Goal: Transaction & Acquisition: Purchase product/service

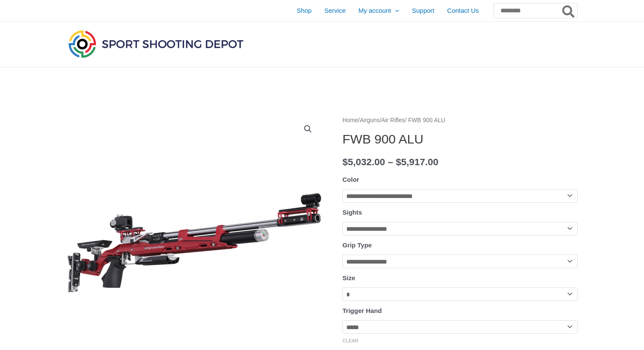
click at [189, 40] on img at bounding box center [155, 44] width 179 height 32
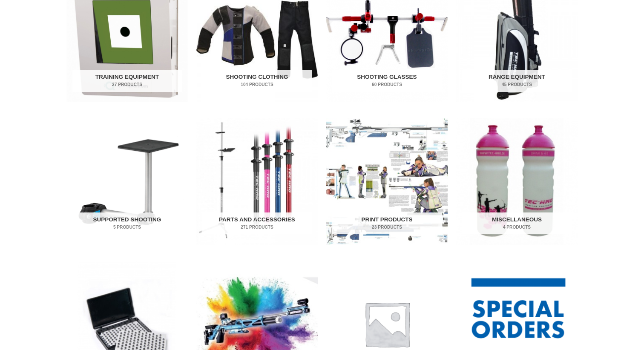
scroll to position [336, 0]
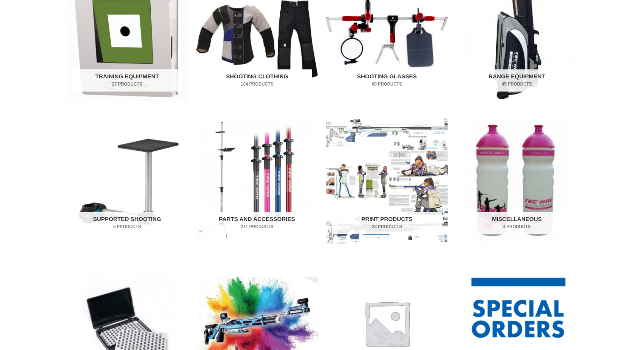
click at [258, 52] on img "Visit product category Shooting Clothing" at bounding box center [256, 38] width 121 height 127
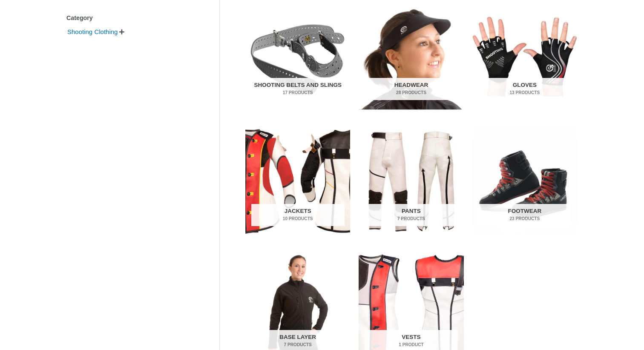
scroll to position [248, 0]
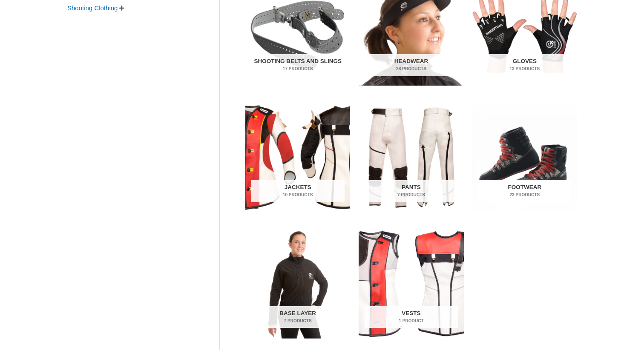
click at [519, 193] on mark "23 Products" at bounding box center [524, 195] width 93 height 6
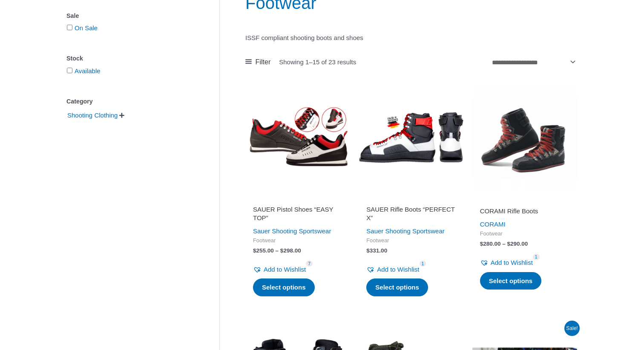
scroll to position [135, 0]
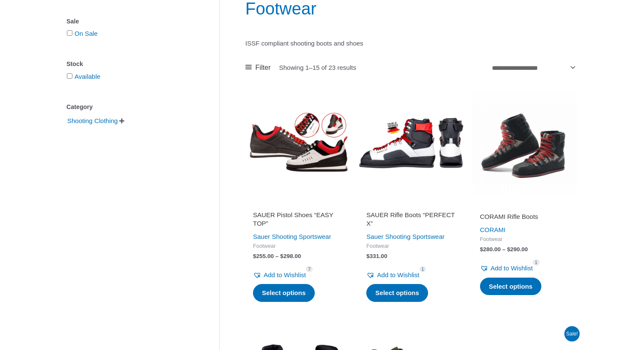
click at [405, 153] on img at bounding box center [411, 143] width 105 height 105
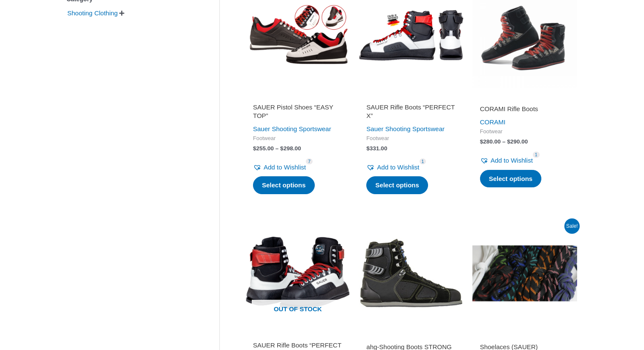
scroll to position [317, 0]
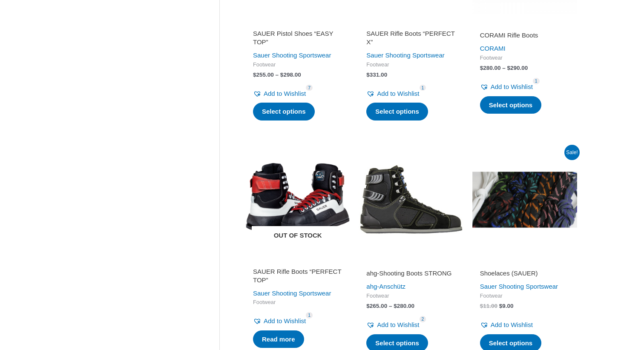
click at [303, 186] on img at bounding box center [297, 199] width 105 height 105
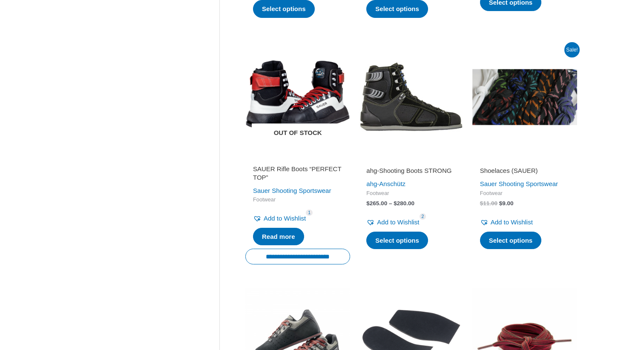
scroll to position [415, 0]
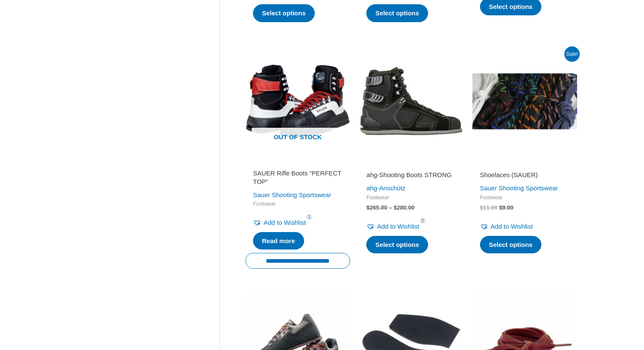
click at [513, 97] on img at bounding box center [525, 101] width 105 height 105
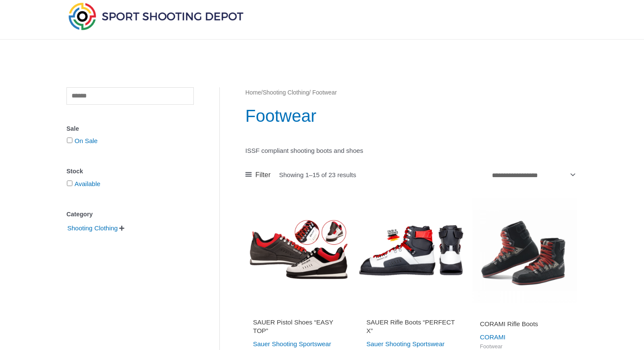
scroll to position [11, 0]
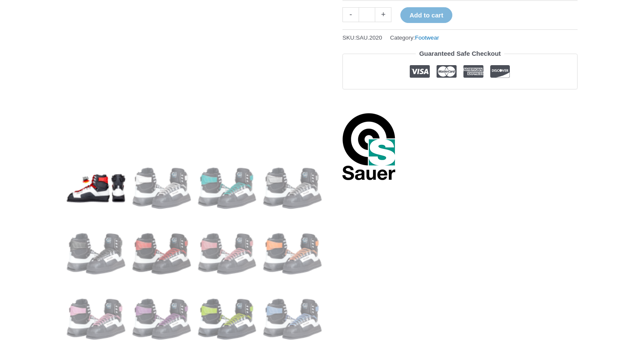
scroll to position [119, 0]
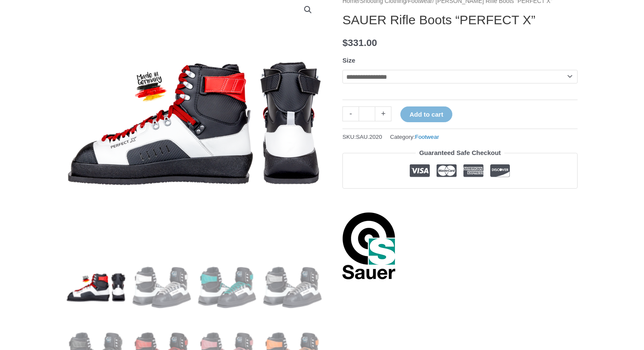
click at [360, 87] on td "**********" at bounding box center [460, 83] width 235 height 26
click at [372, 72] on select "**********" at bounding box center [460, 77] width 235 height 14
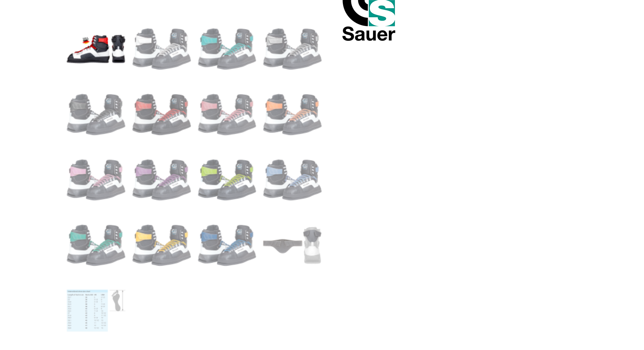
scroll to position [383, 0]
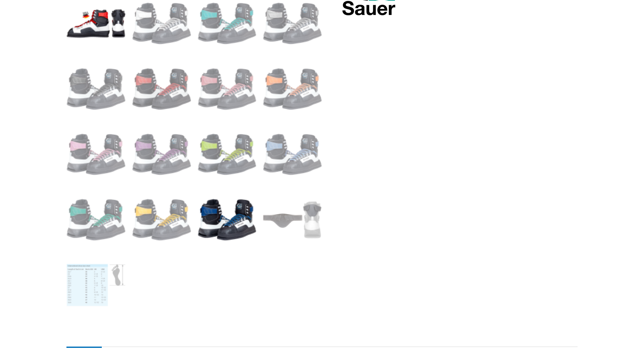
click at [207, 223] on img at bounding box center [227, 219] width 59 height 59
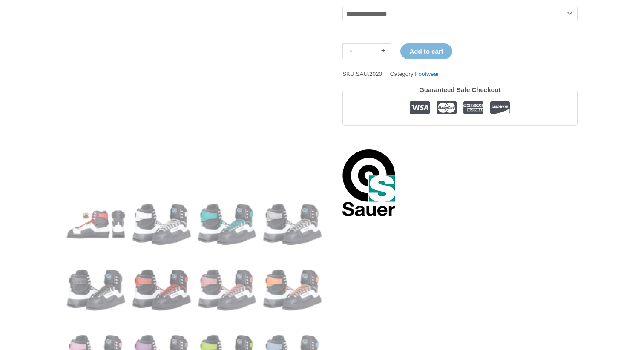
scroll to position [61, 0]
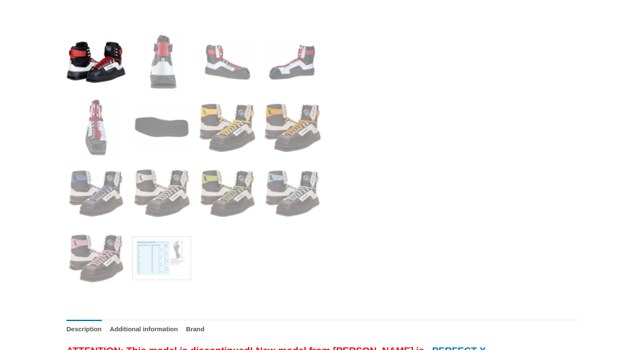
scroll to position [353, 0]
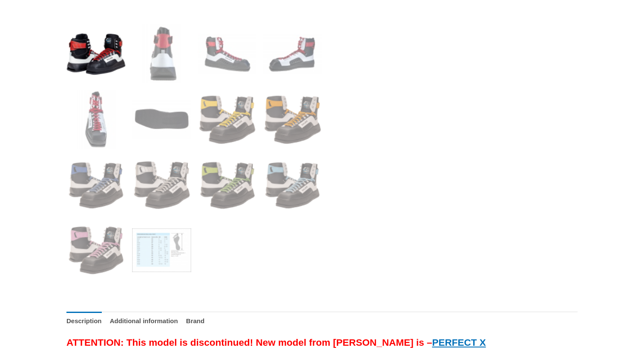
click at [127, 256] on ol at bounding box center [194, 155] width 256 height 262
click at [111, 197] on img at bounding box center [95, 185] width 59 height 59
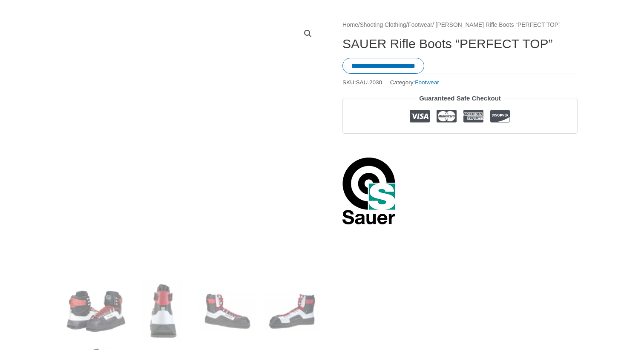
scroll to position [58, 0]
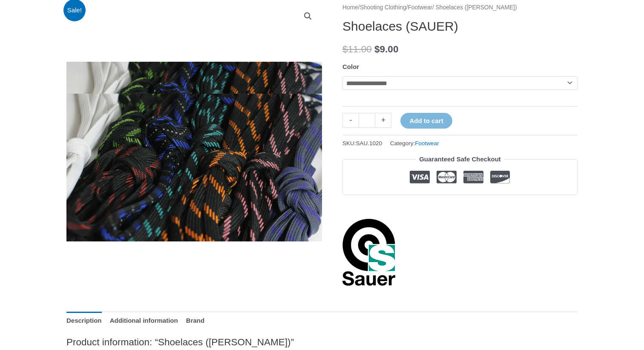
scroll to position [82, 0]
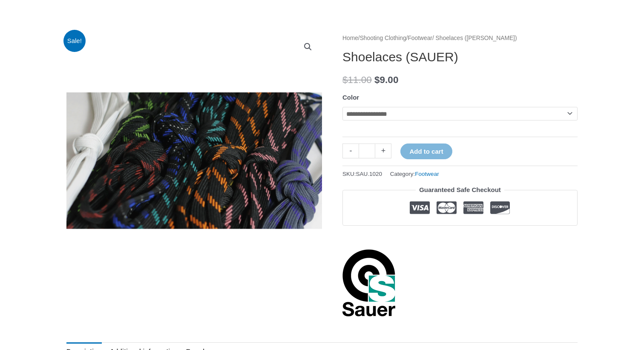
click at [410, 115] on select "**********" at bounding box center [460, 114] width 235 height 14
click at [343, 107] on select "**********" at bounding box center [460, 114] width 235 height 14
click at [407, 114] on select "**********" at bounding box center [460, 114] width 235 height 14
select select "*********"
click at [343, 107] on select "**********" at bounding box center [460, 114] width 235 height 14
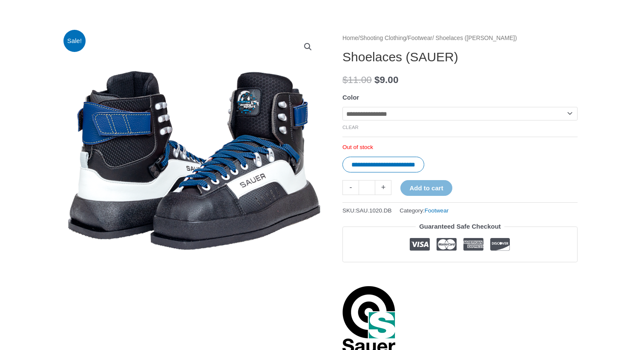
click at [430, 91] on th "Color" at bounding box center [460, 97] width 235 height 13
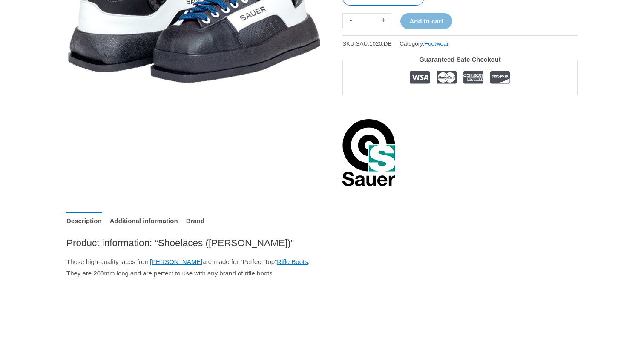
scroll to position [312, 0]
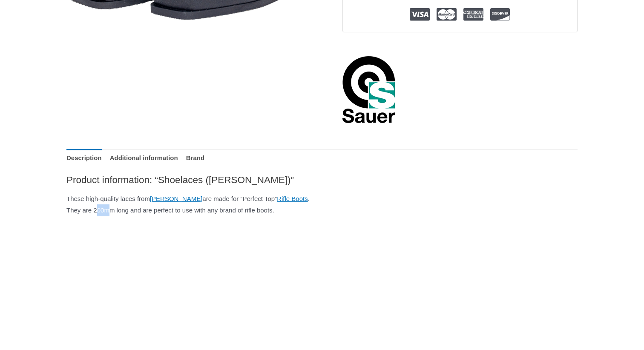
drag, startPoint x: 97, startPoint y: 213, endPoint x: 110, endPoint y: 214, distance: 13.2
click at [110, 214] on p "These high-quality laces from SAUER are made for “Perfect Top” Rifle Boots . Th…" at bounding box center [321, 205] width 511 height 24
click at [177, 205] on p "These high-quality laces from SAUER are made for “Perfect Top” Rifle Boots . Th…" at bounding box center [321, 205] width 511 height 24
click at [135, 210] on p "These high-quality laces from SAUER are made for “Perfect Top” Rifle Boots . Th…" at bounding box center [321, 205] width 511 height 24
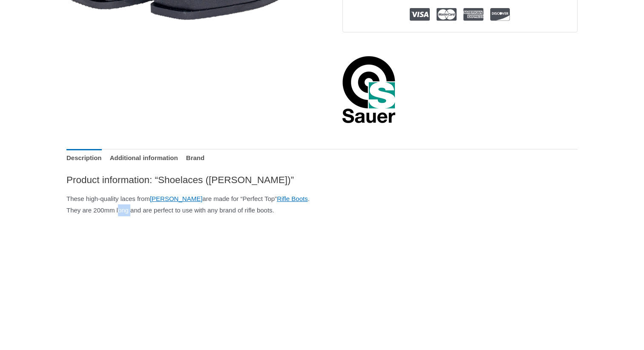
click at [135, 210] on p "These high-quality laces from SAUER are made for “Perfect Top” Rifle Boots . Th…" at bounding box center [321, 205] width 511 height 24
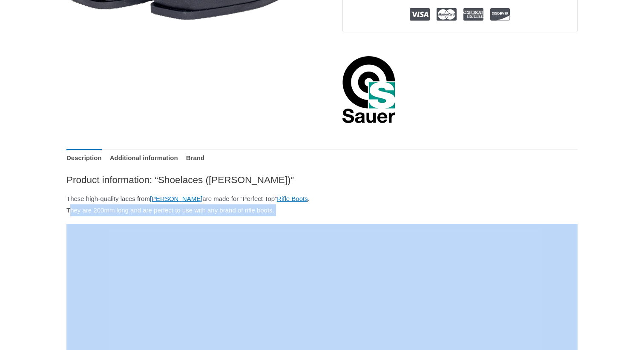
click at [135, 210] on p "These high-quality laces from SAUER are made for “Perfect Top” Rifle Boots . Th…" at bounding box center [321, 205] width 511 height 24
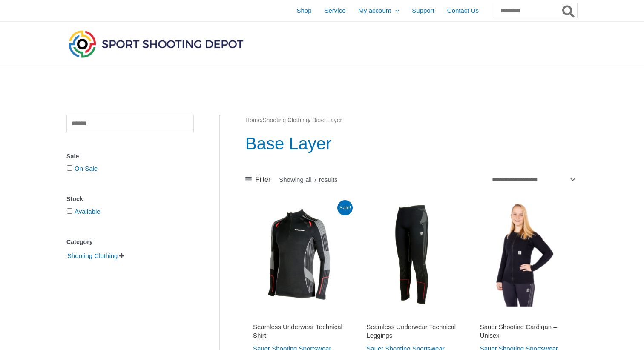
click at [121, 43] on img at bounding box center [155, 44] width 179 height 32
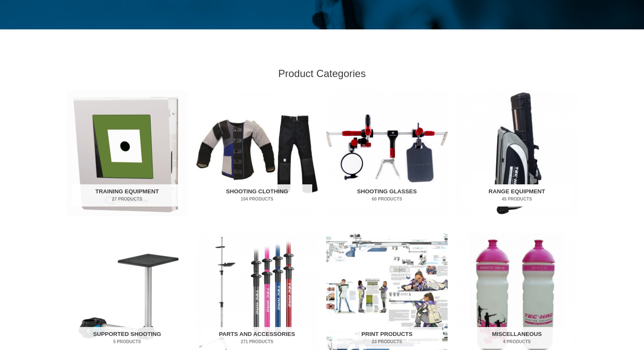
scroll to position [144, 0]
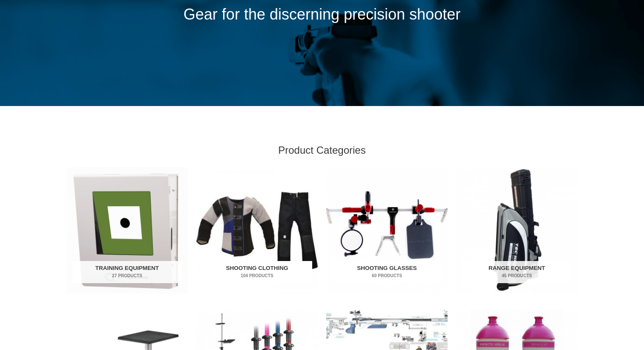
click at [261, 234] on img "Visit product category Shooting Clothing" at bounding box center [256, 230] width 121 height 127
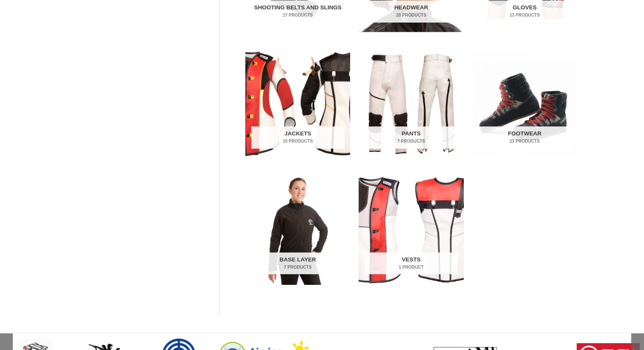
scroll to position [248, 0]
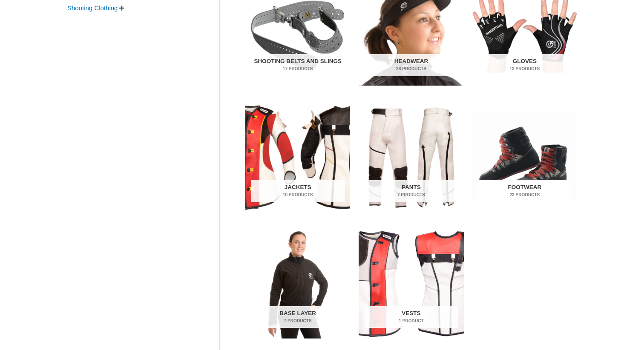
click at [515, 150] on img "Visit product category Footwear" at bounding box center [525, 158] width 105 height 110
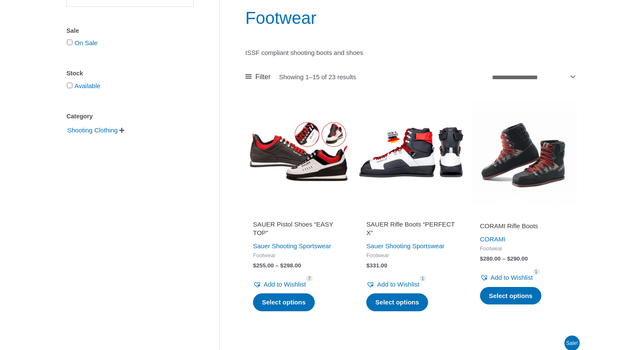
scroll to position [158, 0]
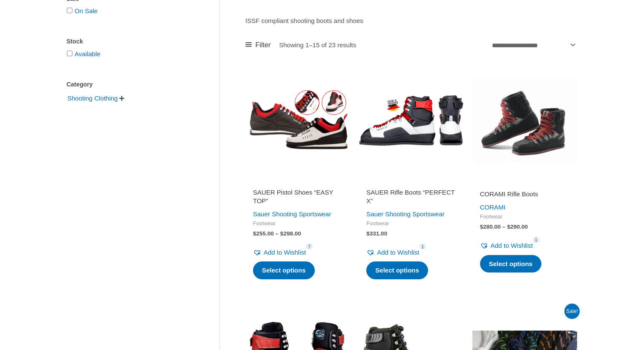
click at [415, 147] on img at bounding box center [411, 120] width 105 height 105
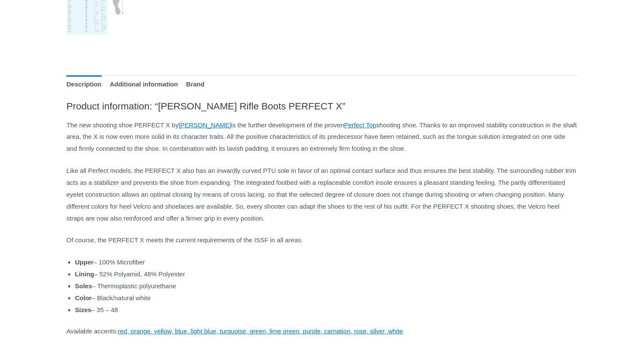
scroll to position [651, 0]
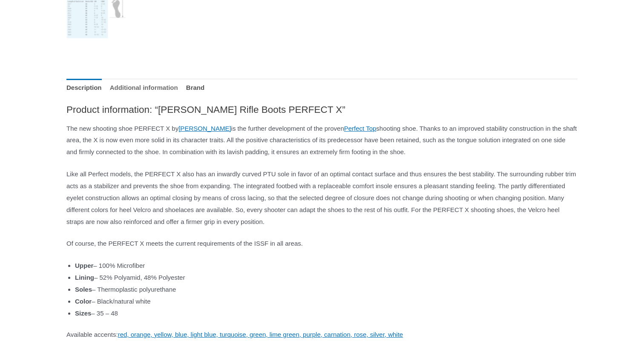
click at [132, 87] on link "Additional information" at bounding box center [144, 88] width 68 height 18
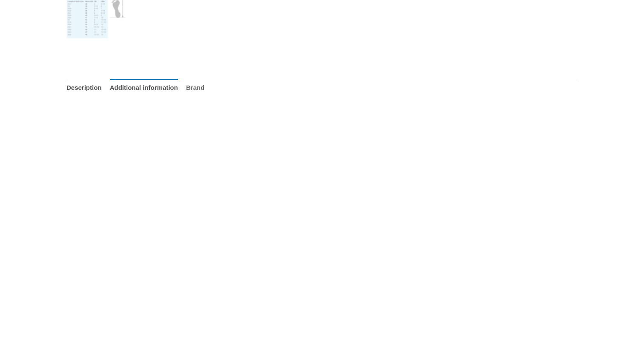
click at [205, 85] on link "Brand" at bounding box center [195, 88] width 18 height 18
click at [83, 82] on link "Description" at bounding box center [83, 88] width 35 height 18
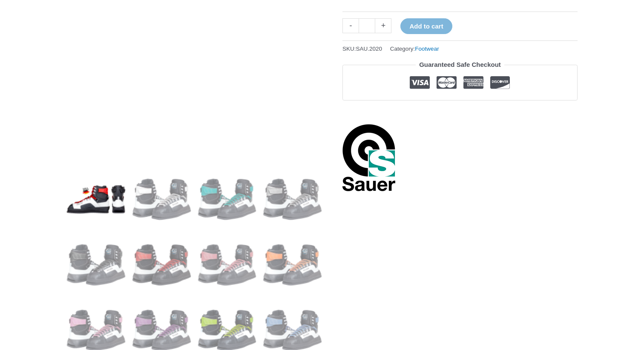
scroll to position [217, 0]
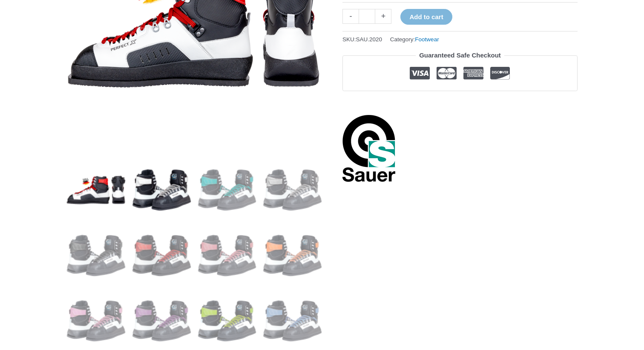
click at [176, 189] on img at bounding box center [161, 189] width 59 height 59
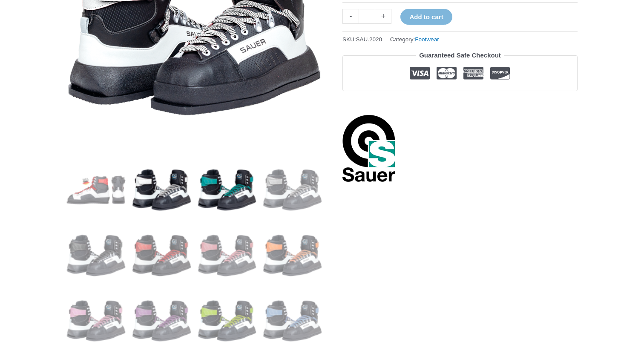
click at [228, 187] on img at bounding box center [227, 189] width 59 height 59
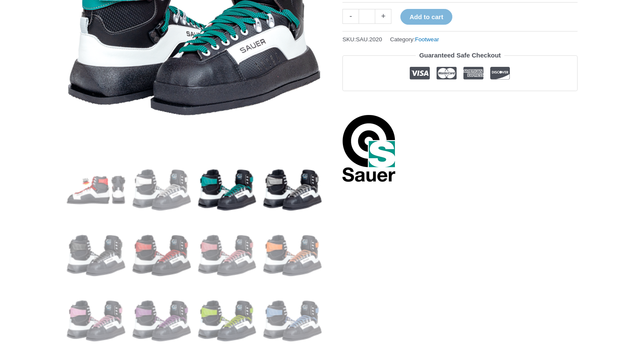
click at [274, 190] on img at bounding box center [292, 189] width 59 height 59
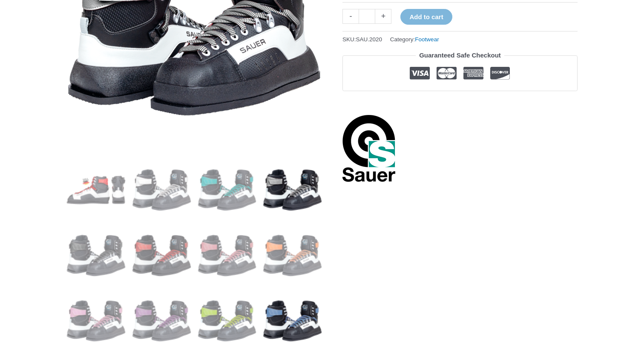
scroll to position [351, 0]
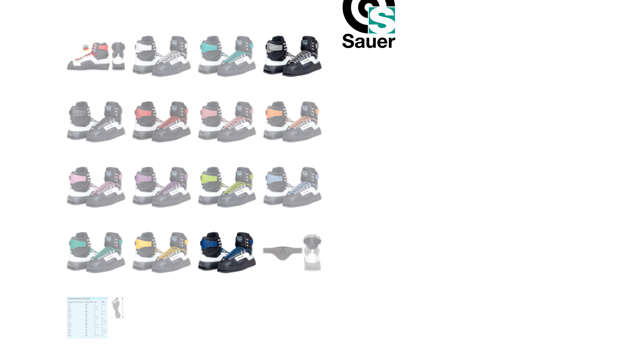
click at [213, 245] on img at bounding box center [227, 252] width 59 height 59
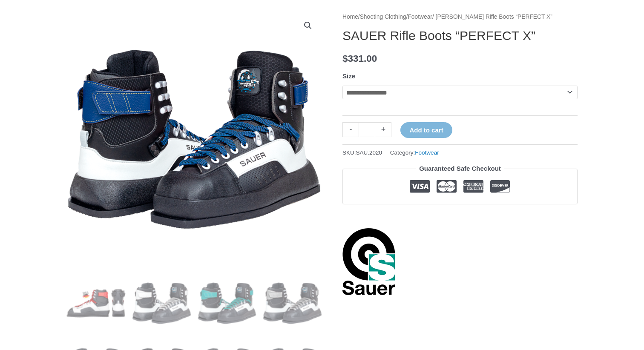
scroll to position [0, 0]
